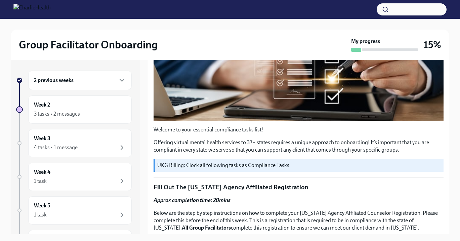
scroll to position [173, 0]
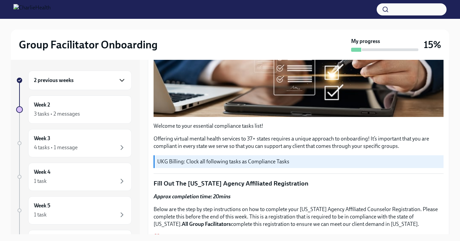
click at [121, 79] on icon "button" at bounding box center [122, 80] width 8 height 8
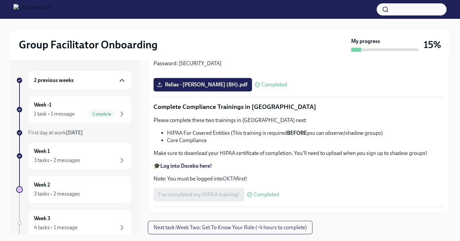
scroll to position [12, 0]
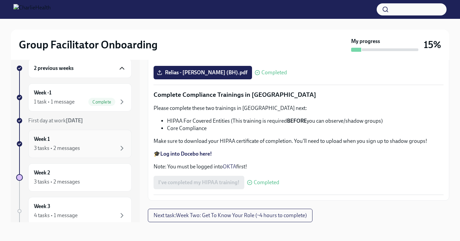
click at [90, 140] on div "Week 1 3 tasks • 2 messages" at bounding box center [80, 144] width 92 height 17
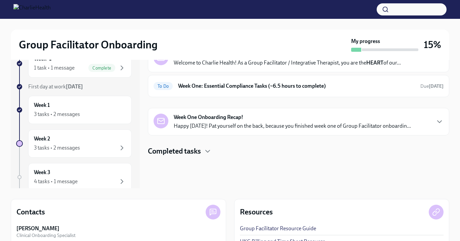
scroll to position [53, 0]
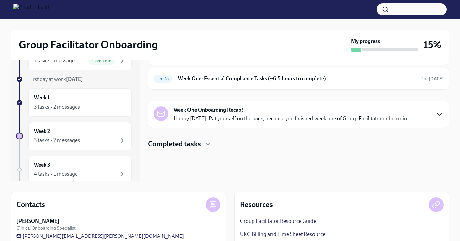
click at [441, 115] on icon "button" at bounding box center [440, 114] width 8 height 8
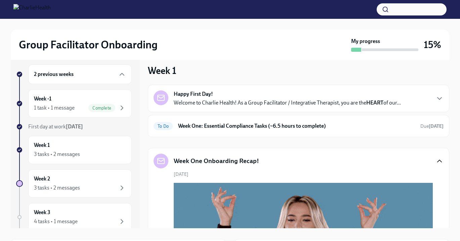
scroll to position [0, 0]
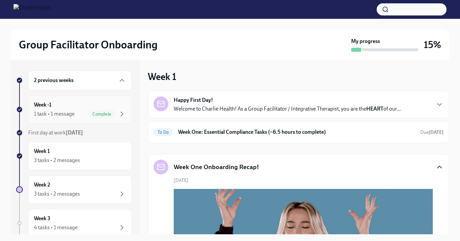
click at [85, 104] on div "Week -1 1 task • 1 message Complete" at bounding box center [80, 109] width 92 height 17
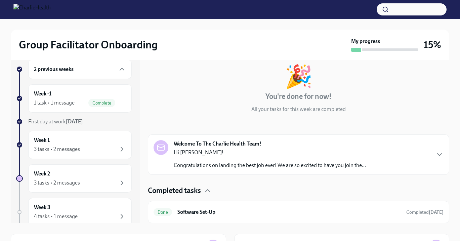
scroll to position [6, 0]
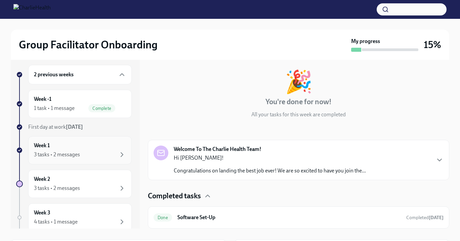
click at [61, 148] on div "Week 1 3 tasks • 2 messages" at bounding box center [80, 150] width 92 height 17
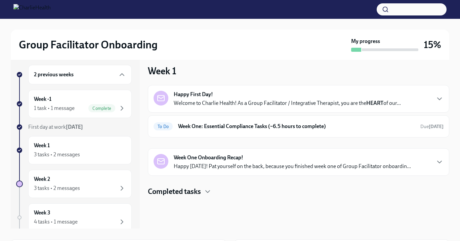
click at [229, 96] on div "Happy First Day! Welcome to Charlie Health! As a Group Facilitator / Integrativ…" at bounding box center [287, 99] width 227 height 16
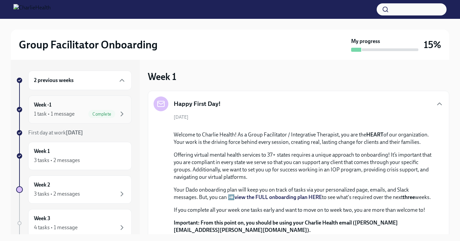
click at [72, 111] on div "1 task • 1 message" at bounding box center [54, 113] width 41 height 7
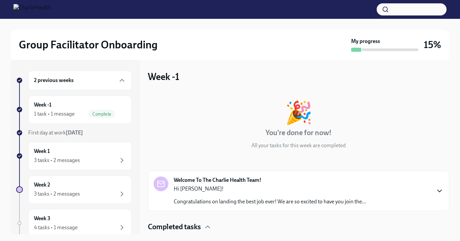
click at [440, 192] on icon "button" at bounding box center [440, 191] width 4 height 2
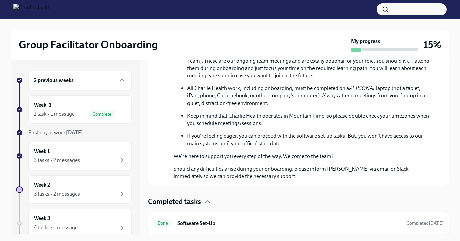
scroll to position [349, 0]
click at [73, 82] on h6 "2 previous weeks" at bounding box center [54, 80] width 40 height 7
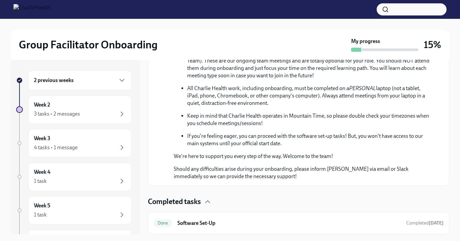
click at [74, 76] on div "2 previous weeks" at bounding box center [80, 81] width 104 height 20
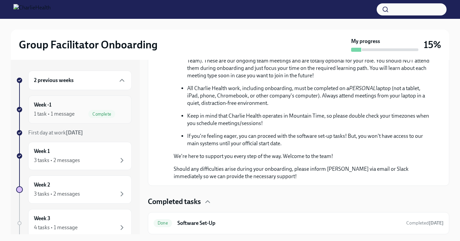
click at [74, 104] on div "Week -1 1 task • 1 message Complete" at bounding box center [80, 109] width 92 height 17
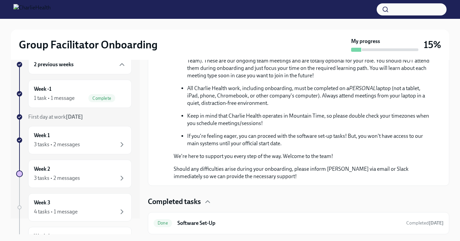
scroll to position [9, 0]
